Goal: Download file/media

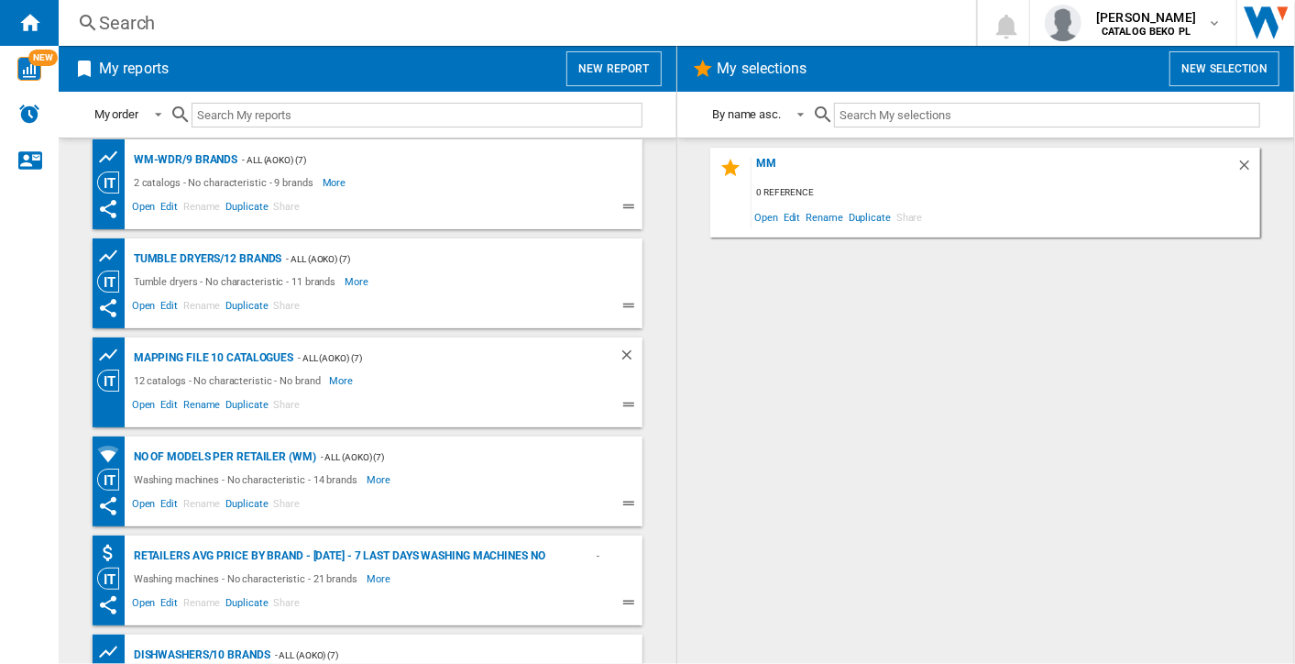
scroll to position [611, 0]
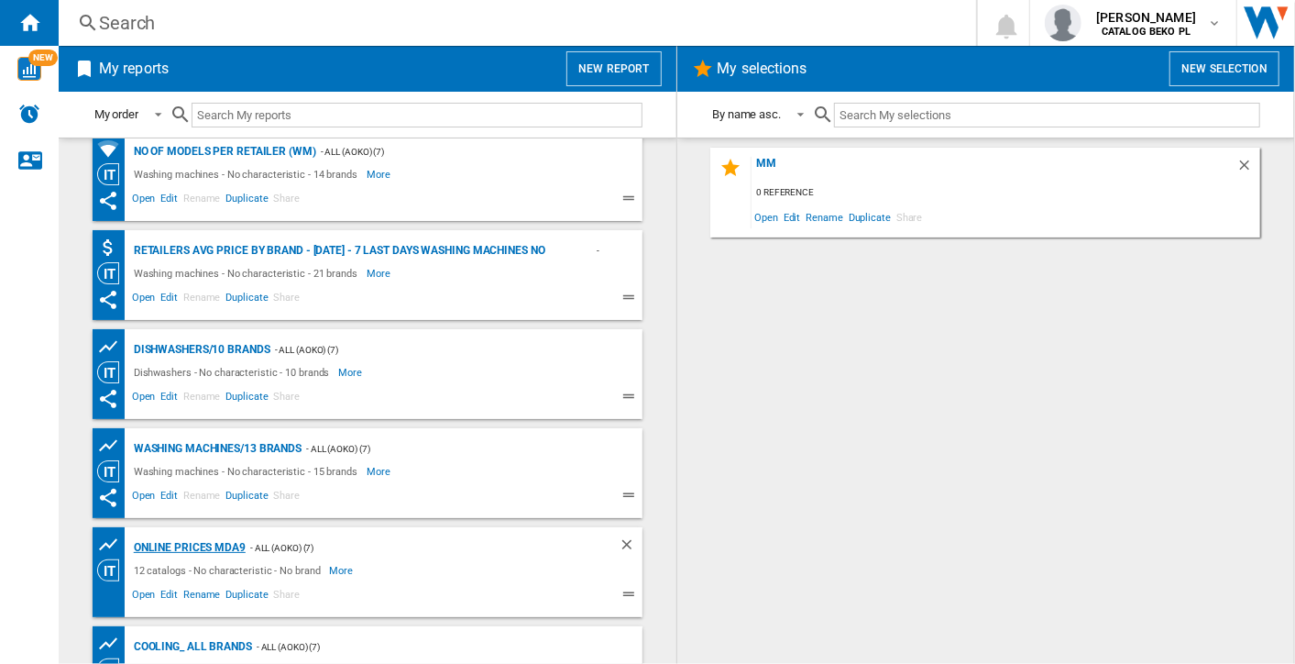
click at [215, 544] on div "Online prices MDA9" at bounding box center [187, 547] width 116 height 23
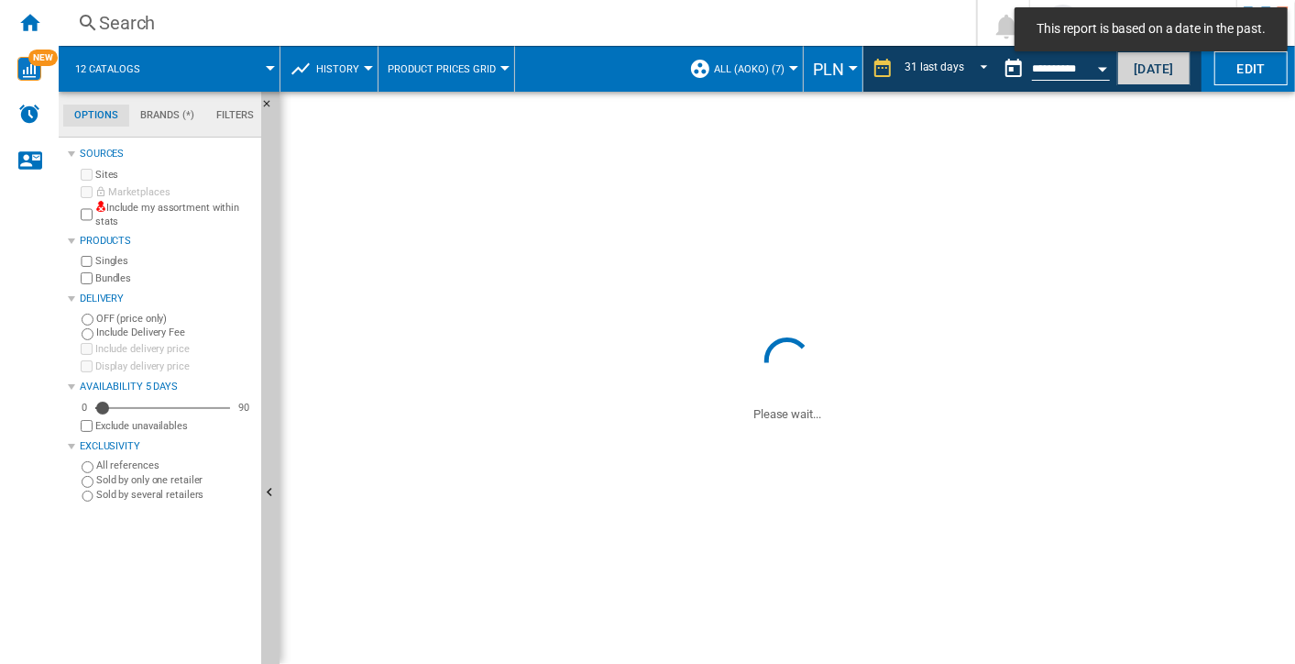
click at [1174, 71] on button "[DATE]" at bounding box center [1154, 68] width 73 height 34
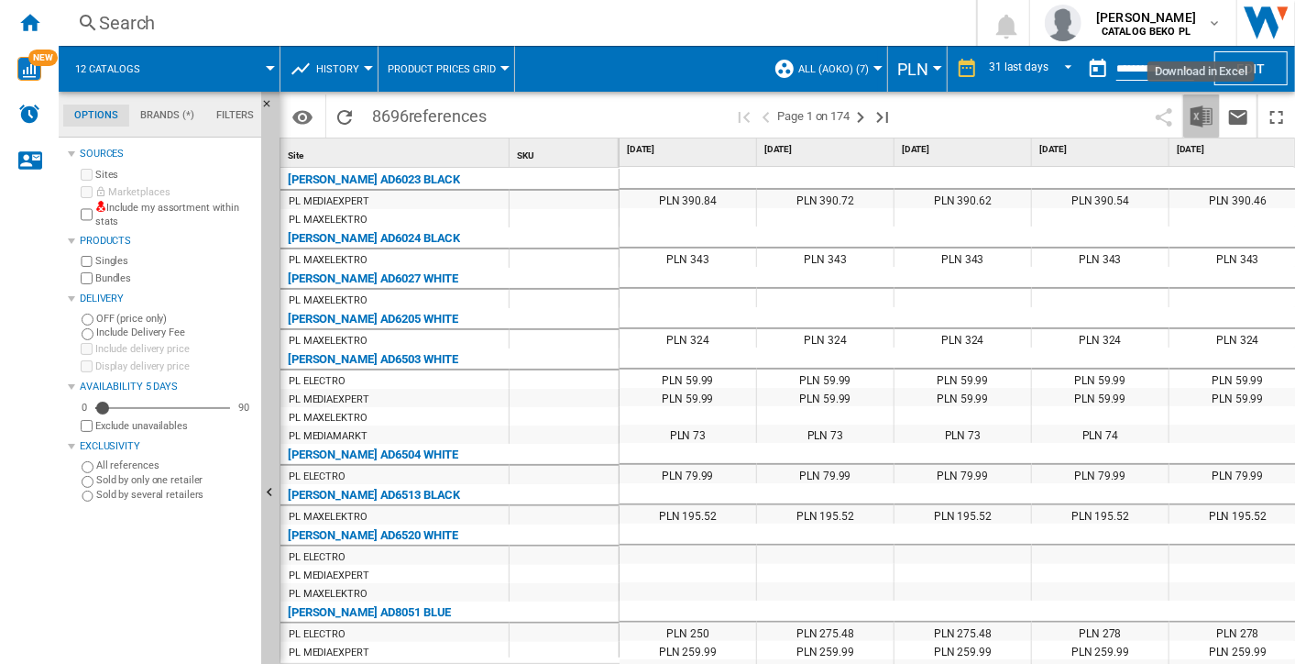
click at [1202, 115] on img "Download in Excel" at bounding box center [1202, 116] width 22 height 22
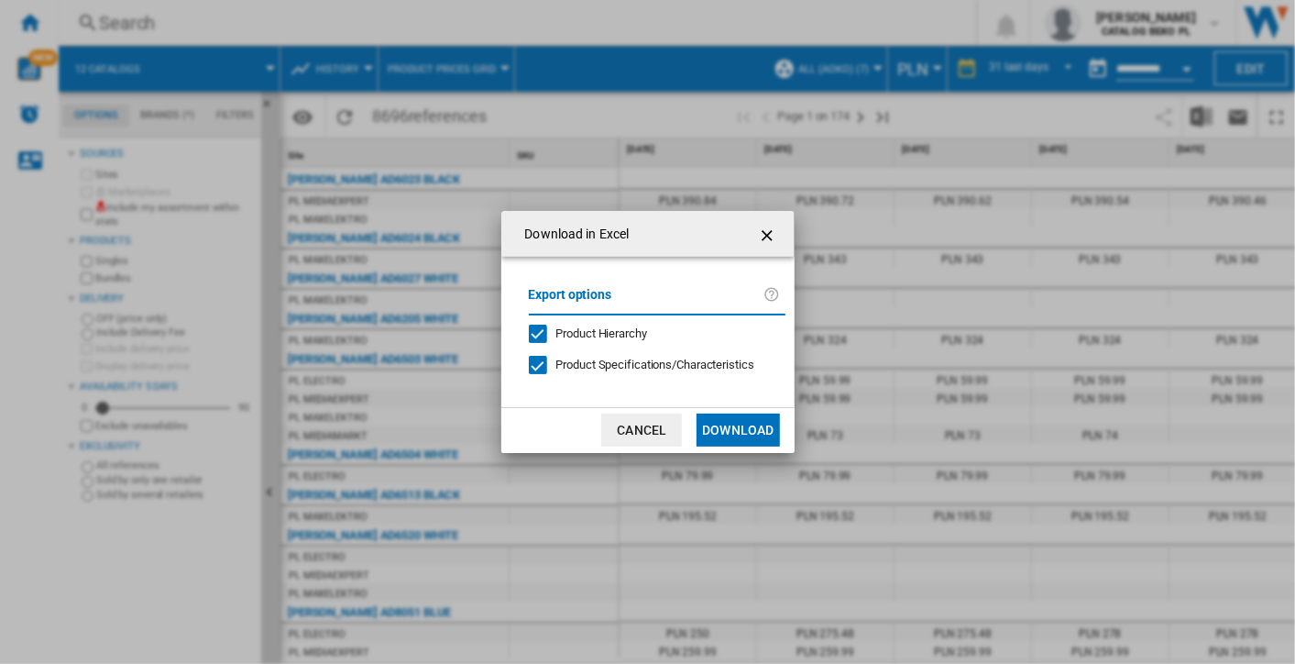
click at [744, 419] on button "Download" at bounding box center [738, 429] width 83 height 33
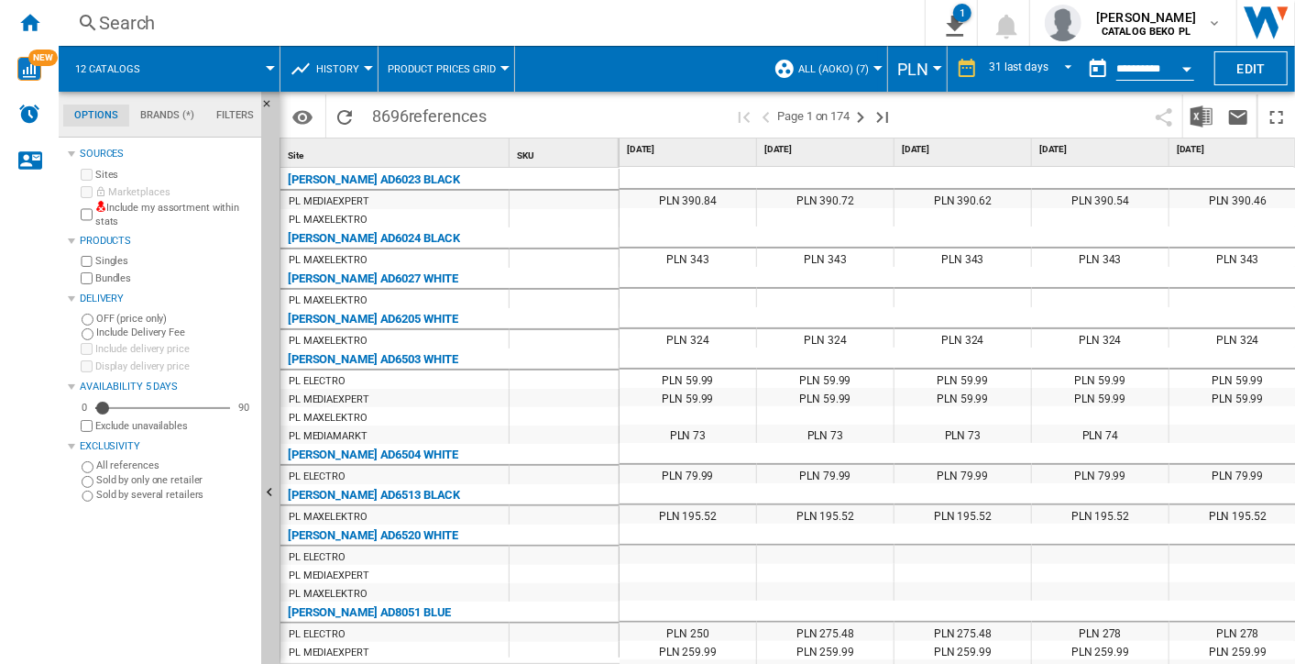
click at [1122, 71] on input "**********" at bounding box center [1156, 71] width 78 height 17
click at [1189, 61] on button "Open calendar" at bounding box center [1187, 66] width 33 height 33
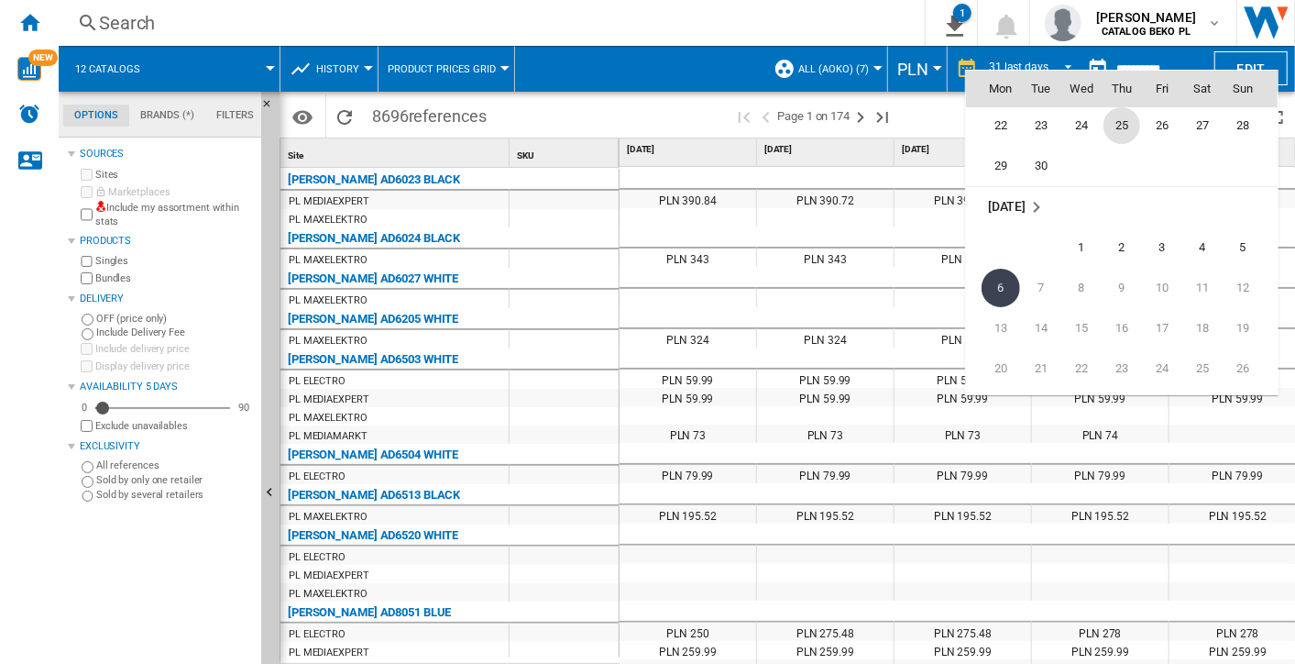
scroll to position [8644, 0]
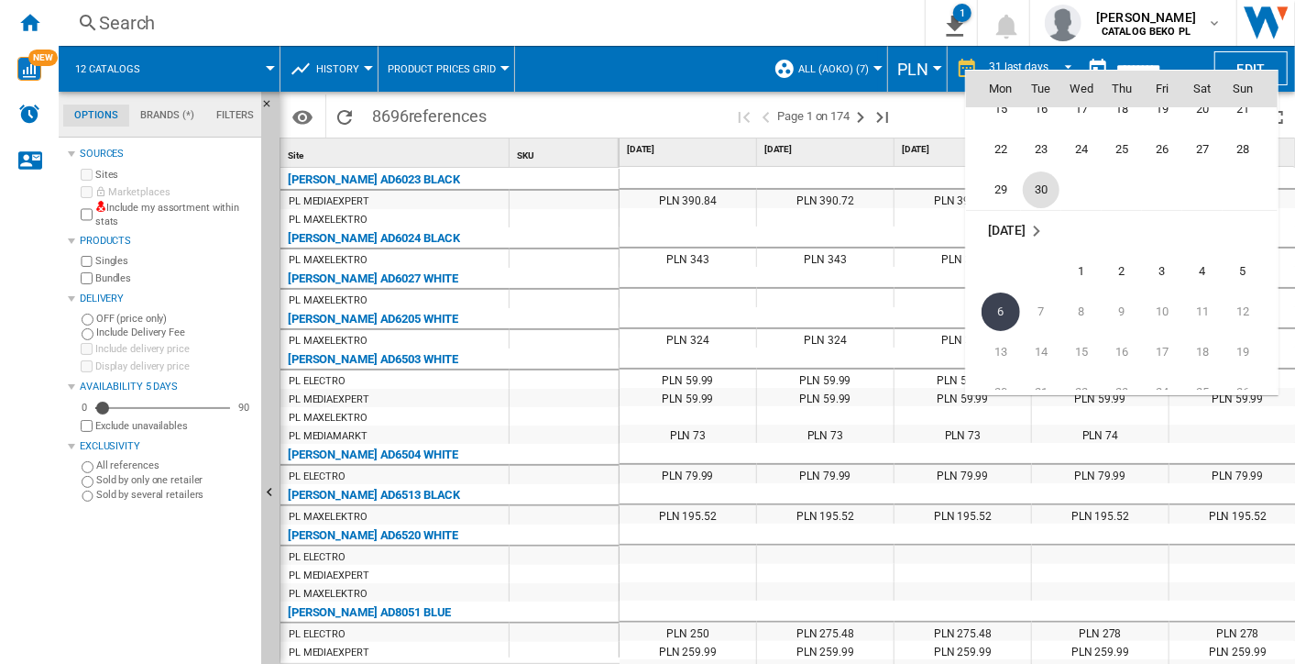
click at [1051, 193] on span "30" at bounding box center [1041, 189] width 37 height 37
type input "**********"
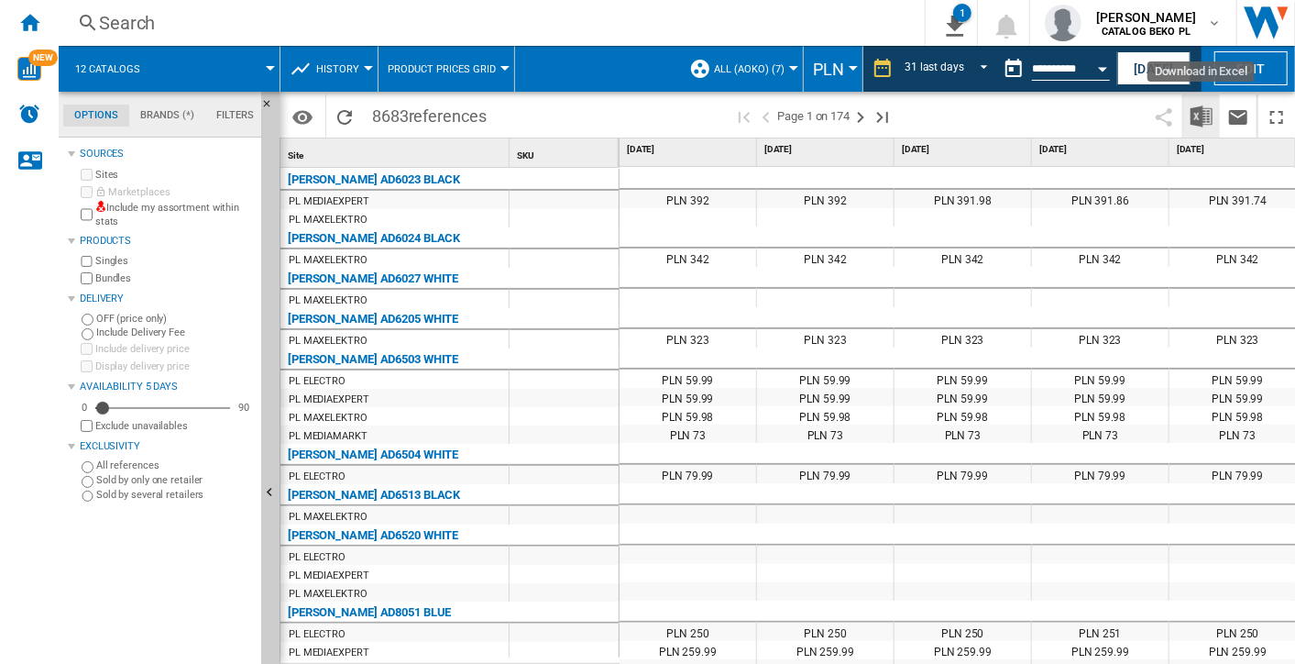
click at [1199, 121] on img "Download in Excel" at bounding box center [1202, 116] width 22 height 22
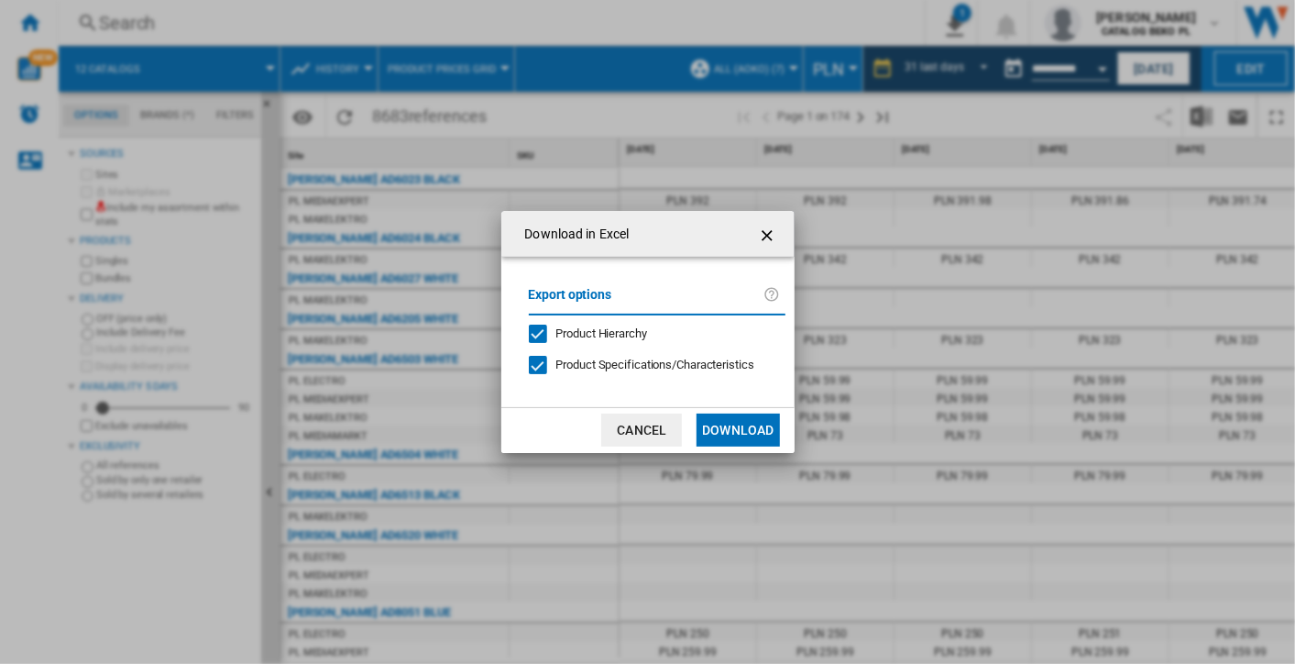
click at [712, 438] on button "Download" at bounding box center [738, 429] width 83 height 33
